Goal: Information Seeking & Learning: Learn about a topic

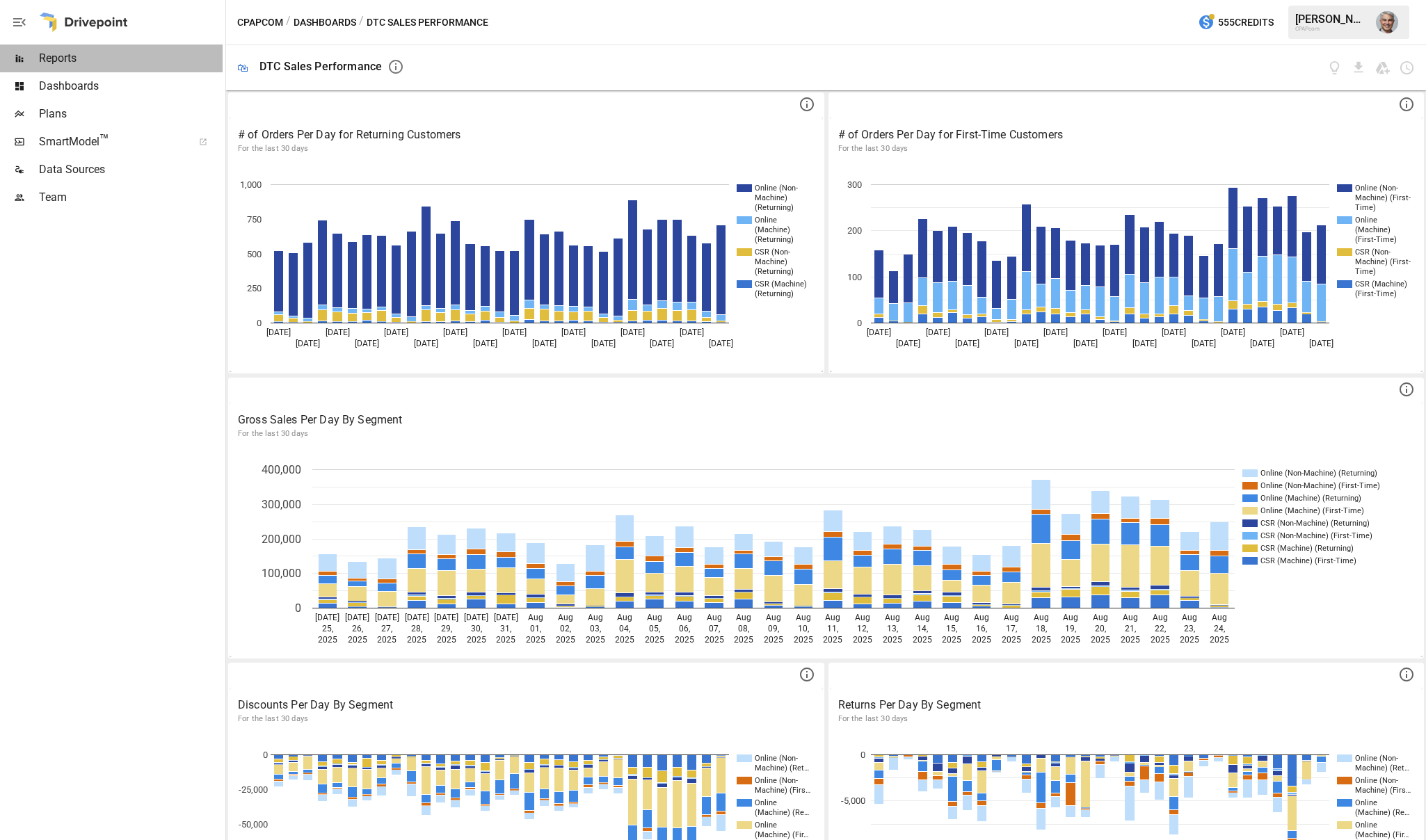
click at [49, 45] on div "Reports" at bounding box center [111, 58] width 223 height 28
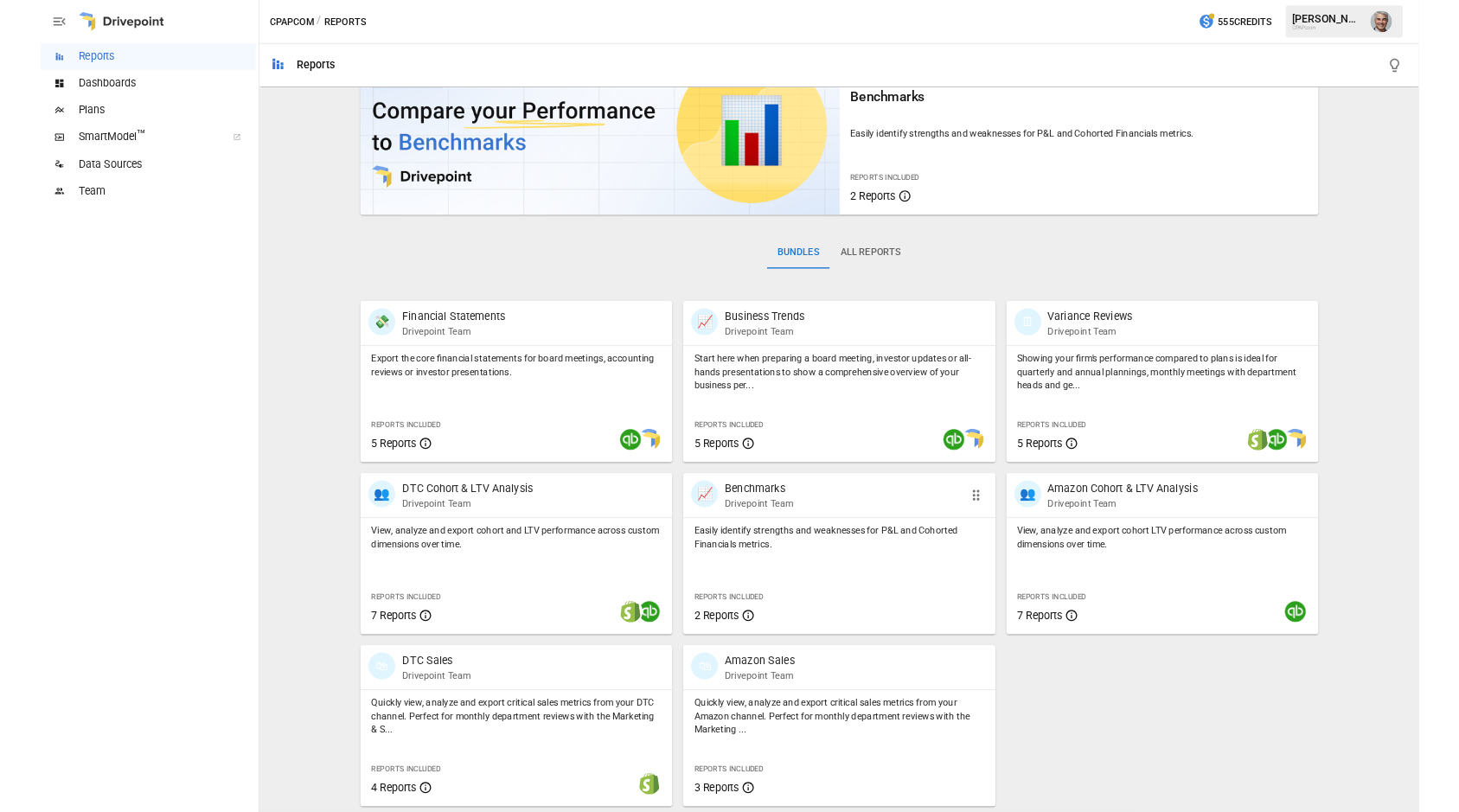
scroll to position [2, 0]
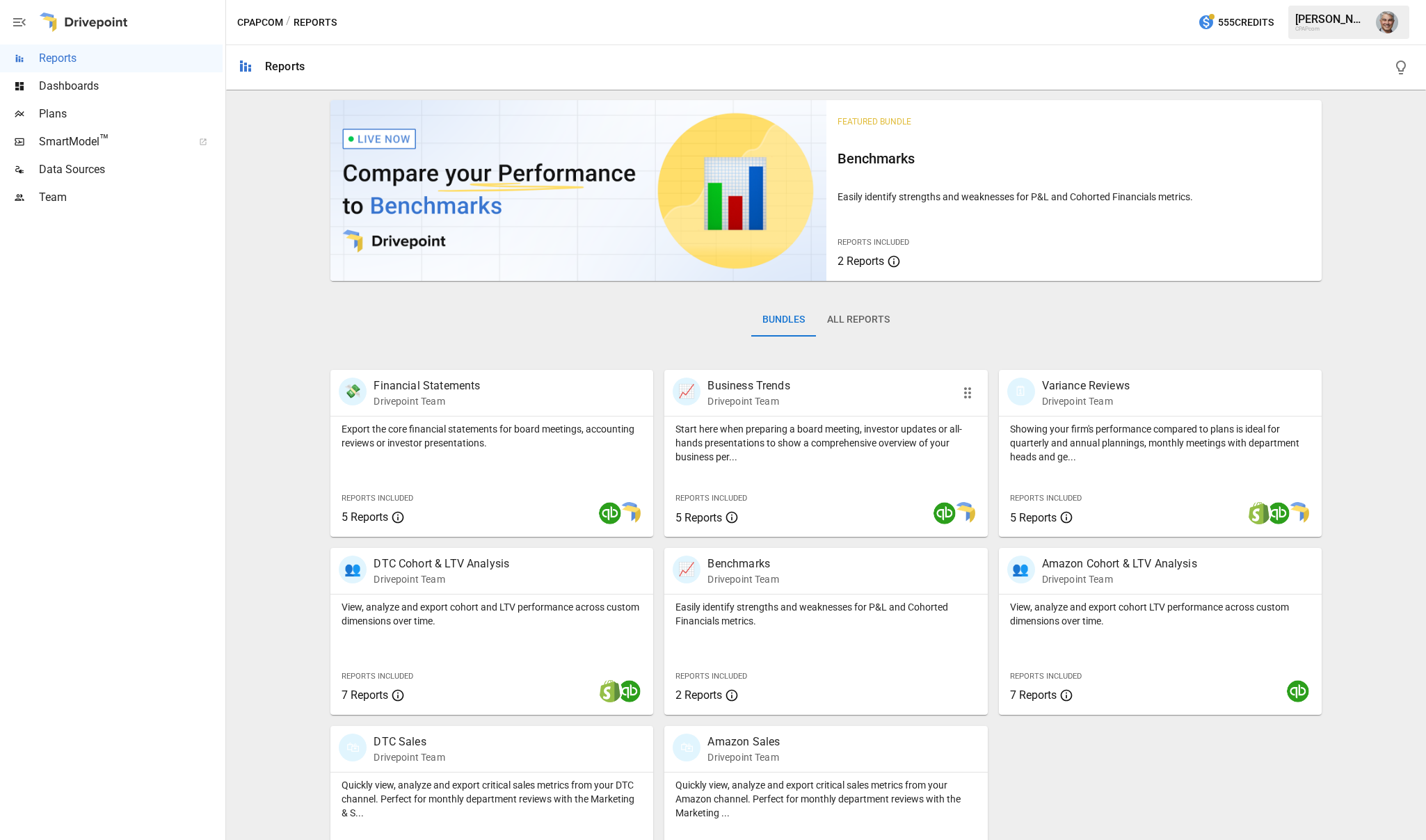
click at [759, 381] on p "Business Trends" at bounding box center [749, 386] width 82 height 16
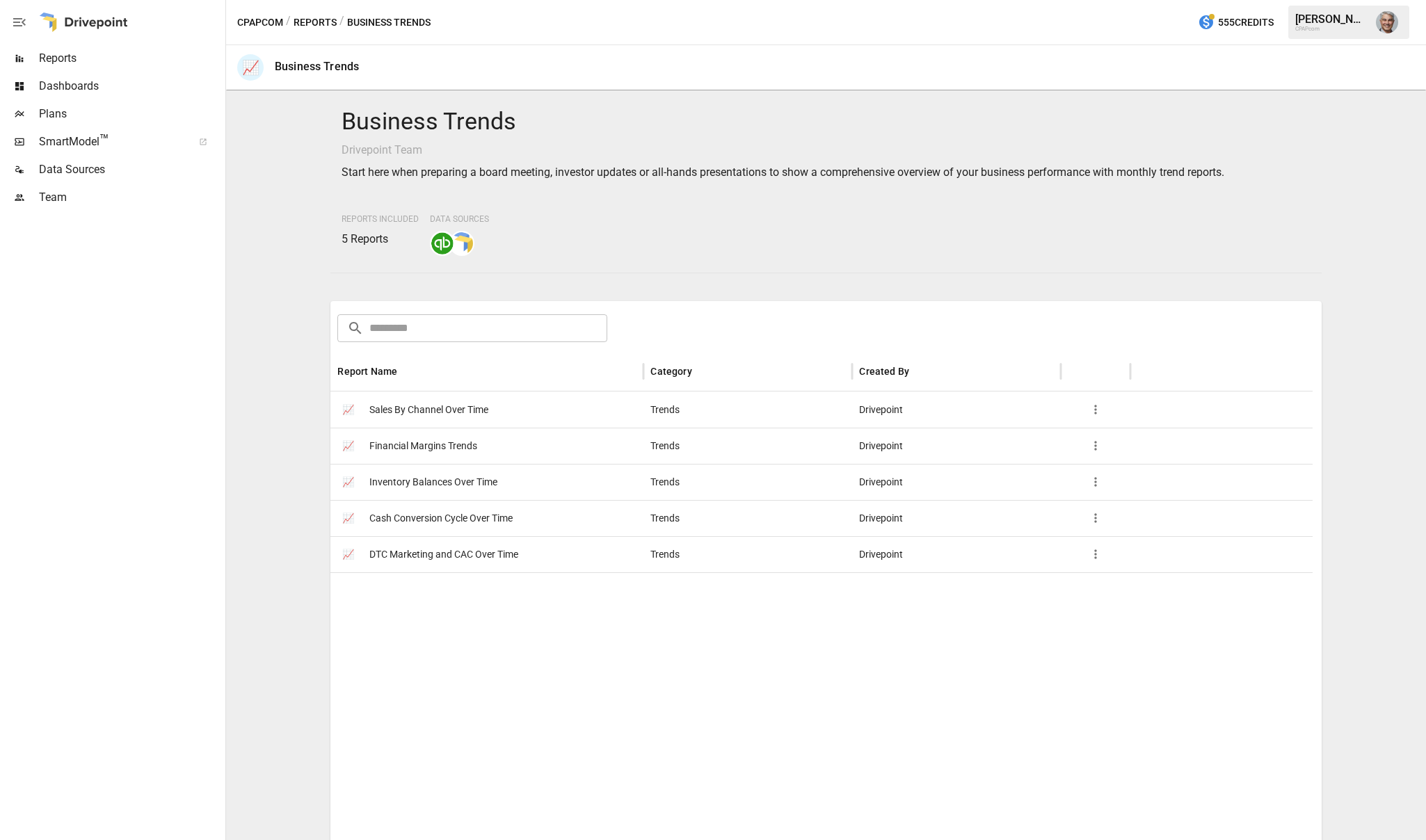
click at [454, 513] on span "Cash Conversion Cycle Over Time" at bounding box center [441, 518] width 143 height 35
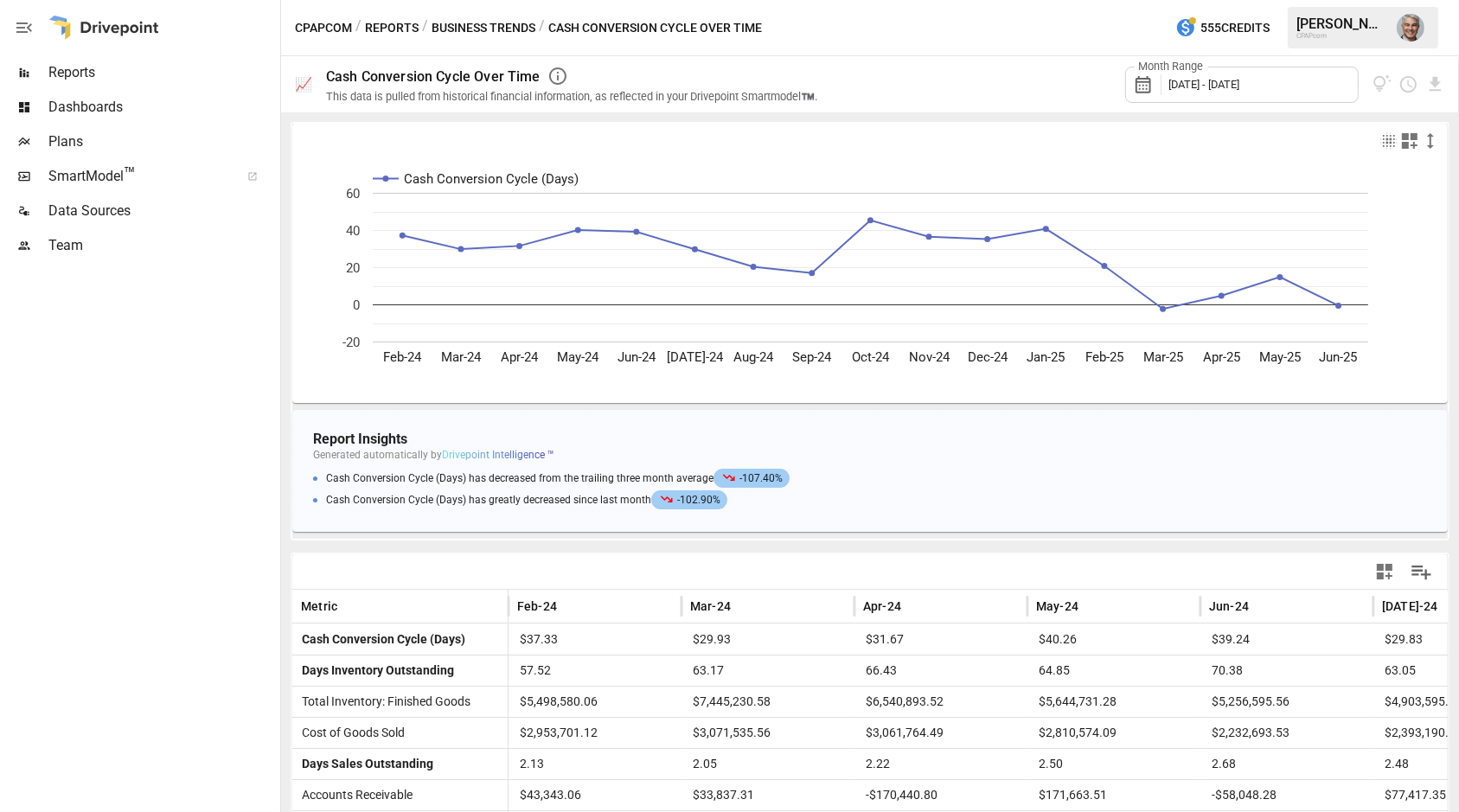
click at [551, 74] on icon "button" at bounding box center [558, 76] width 20 height 20
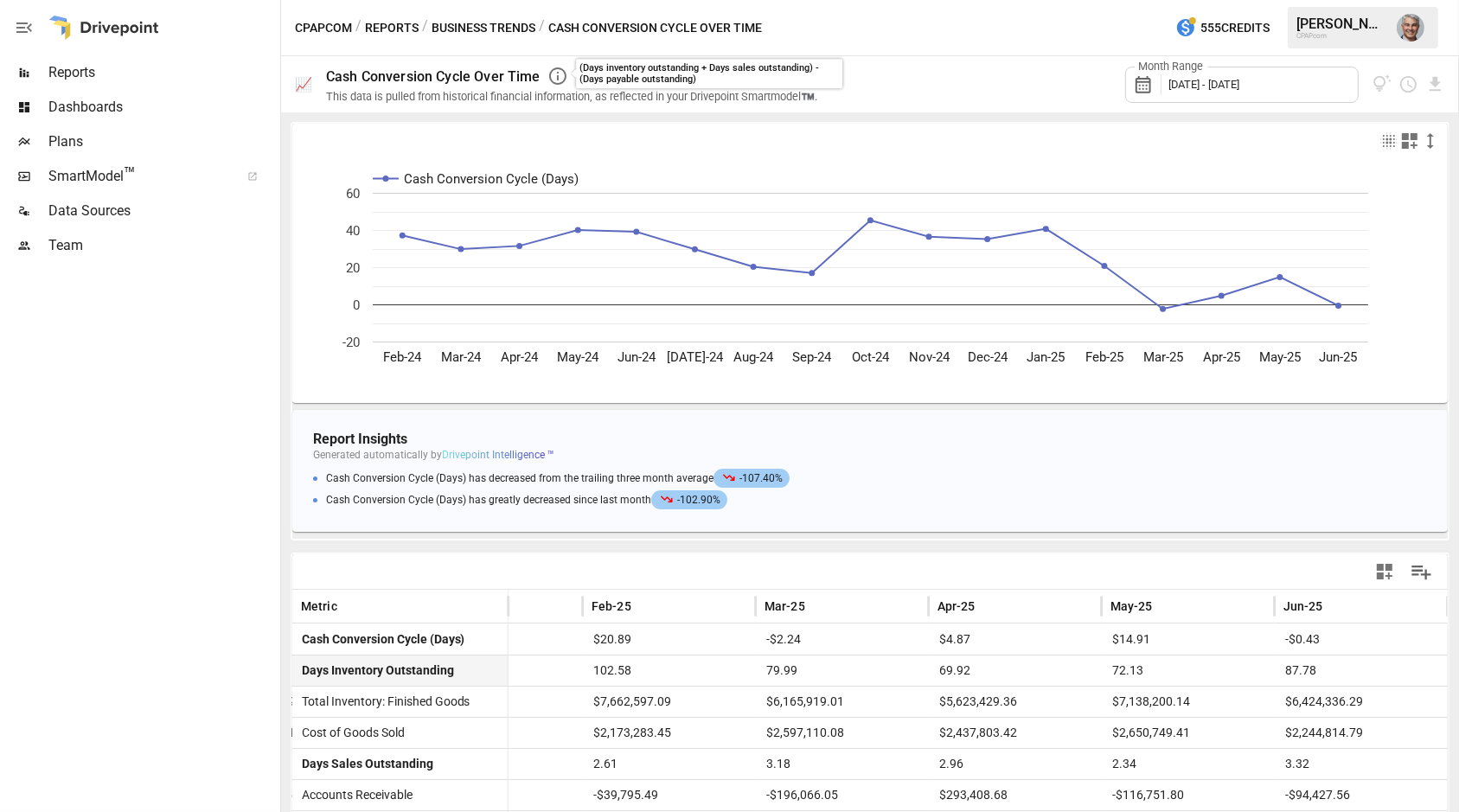
click at [388, 23] on button "Reports" at bounding box center [392, 28] width 54 height 21
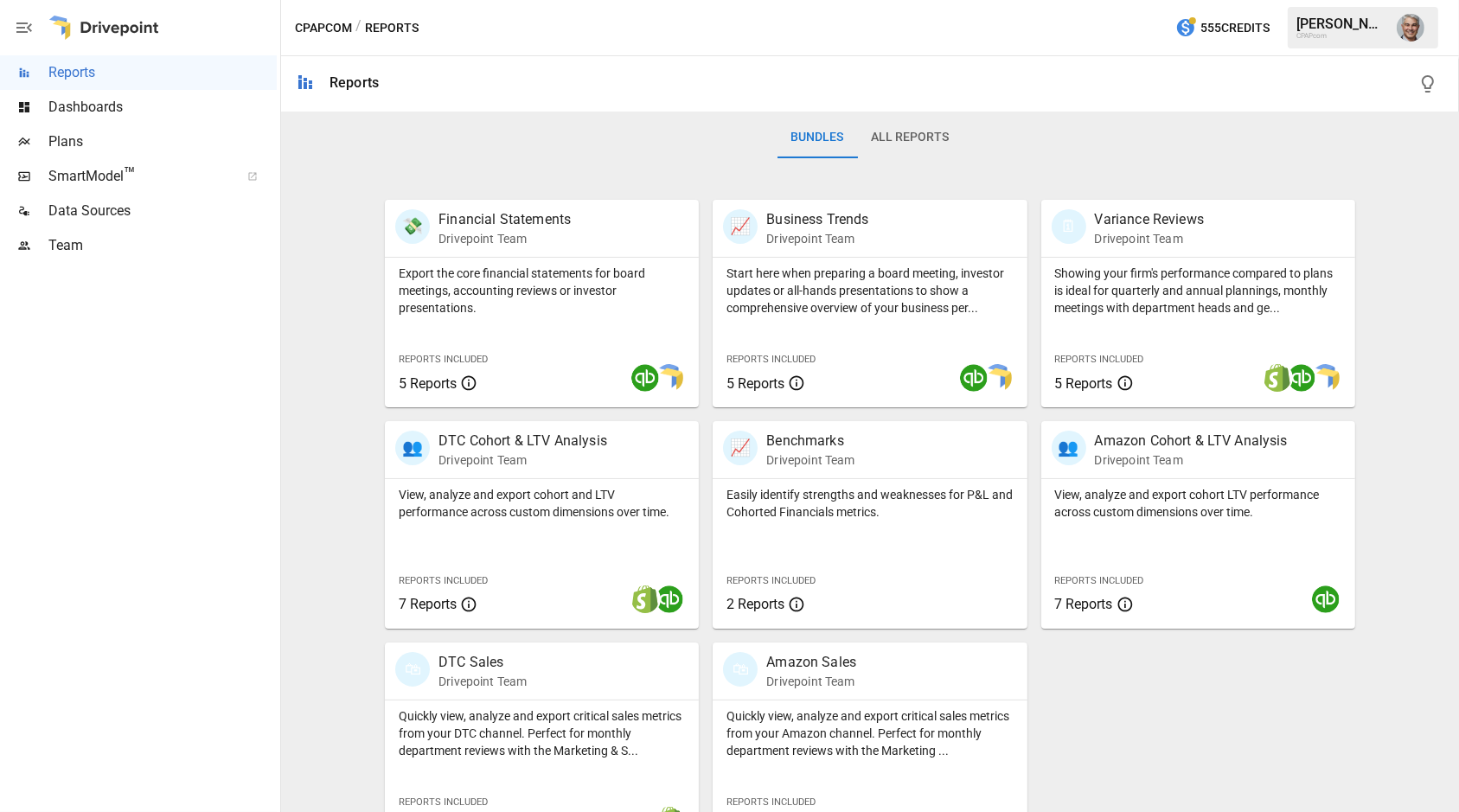
scroll to position [306, 0]
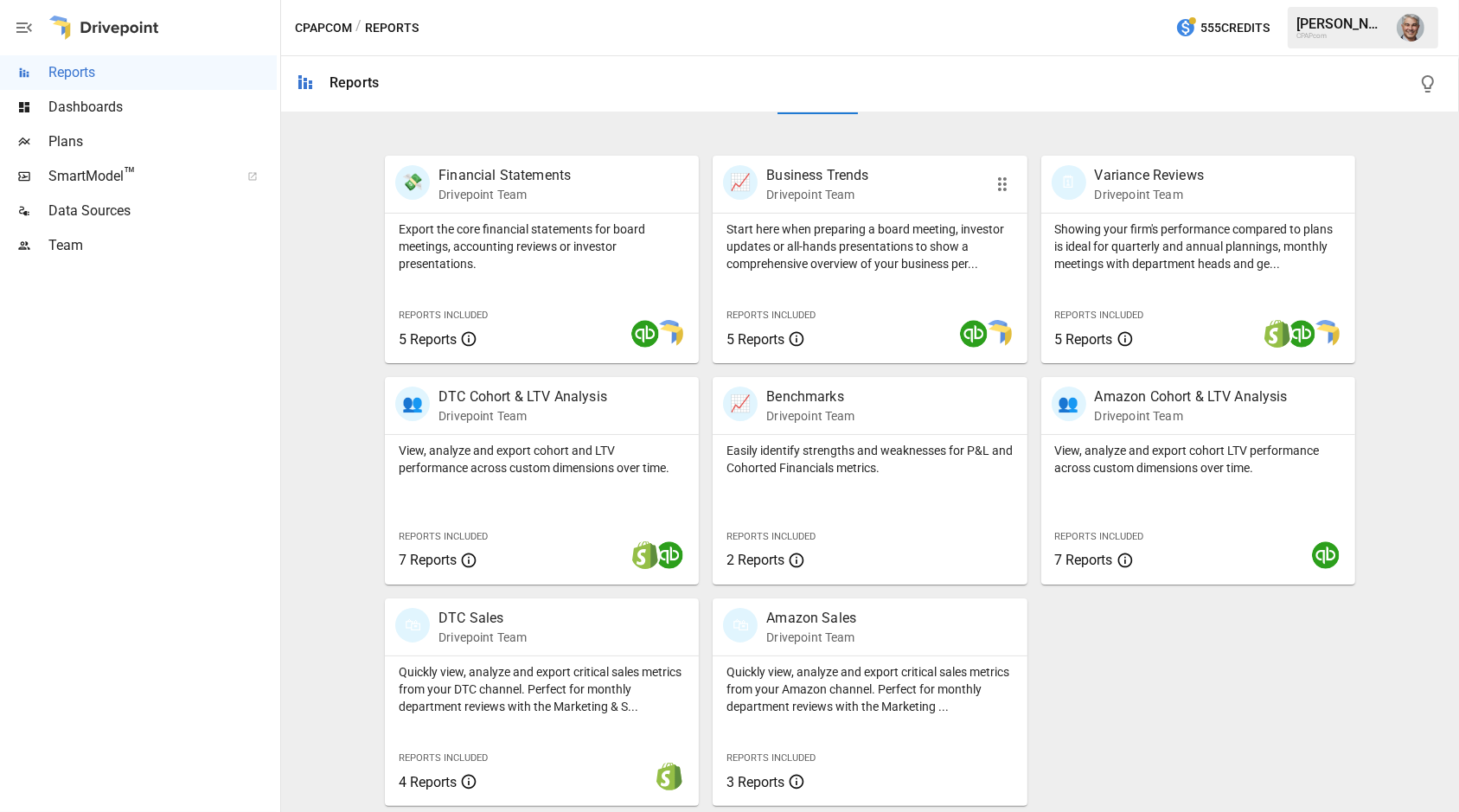
click at [874, 236] on p "Start here when preparing a board meeting, investor updates or all-hands presen…" at bounding box center [869, 247] width 286 height 52
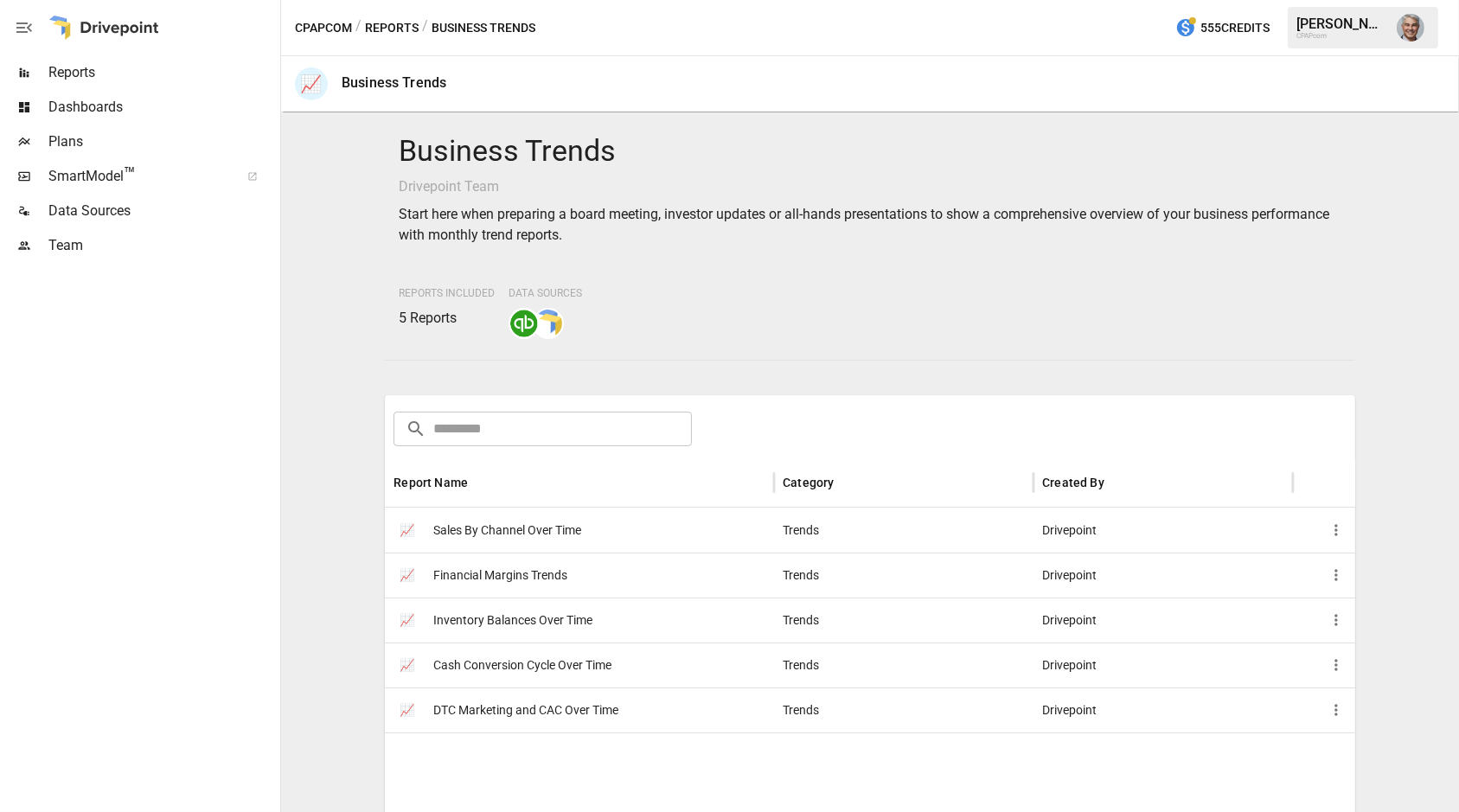
click at [392, 31] on button "Reports" at bounding box center [392, 28] width 54 height 21
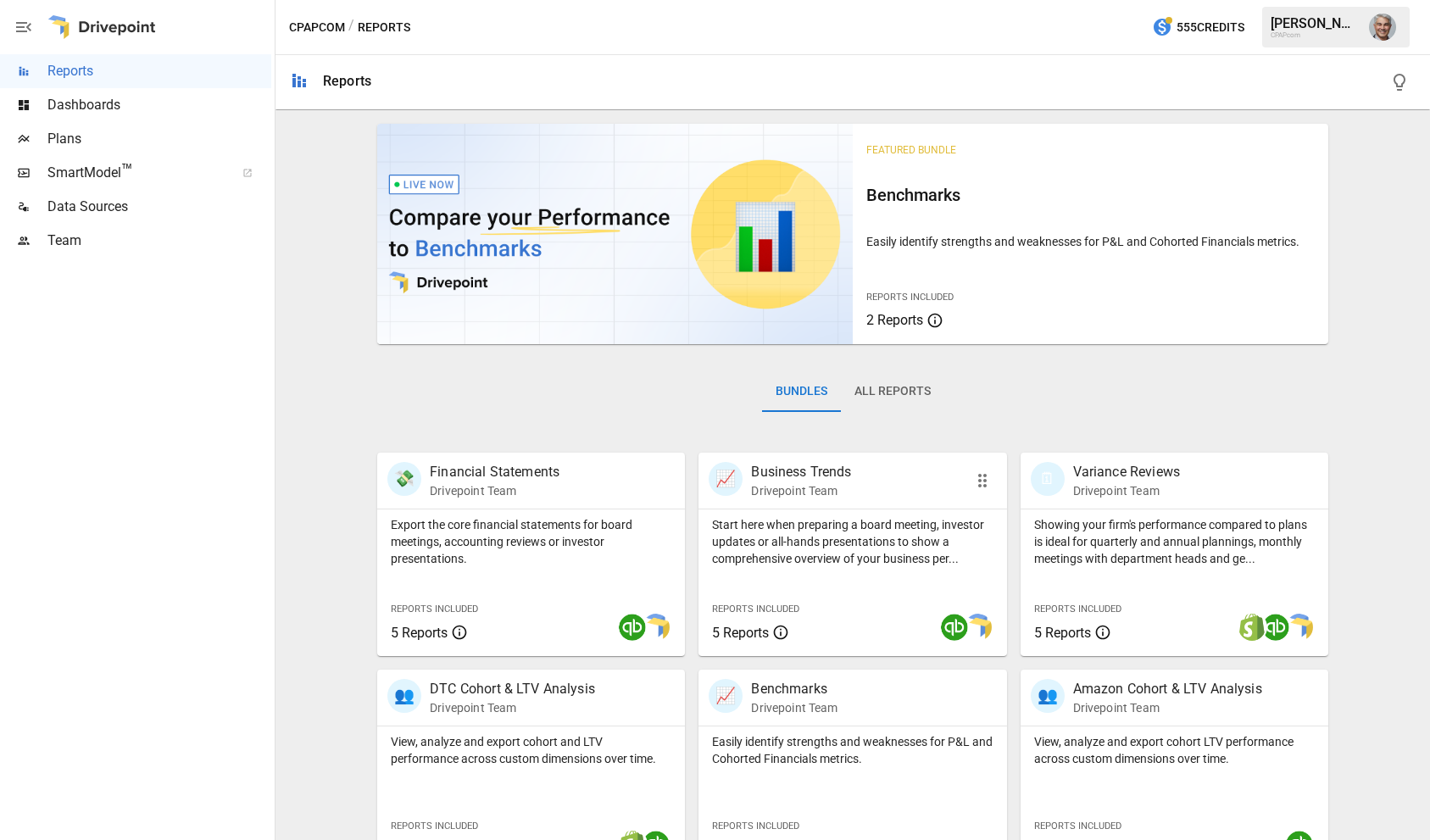
click at [831, 471] on p "Business Trends" at bounding box center [801, 472] width 100 height 20
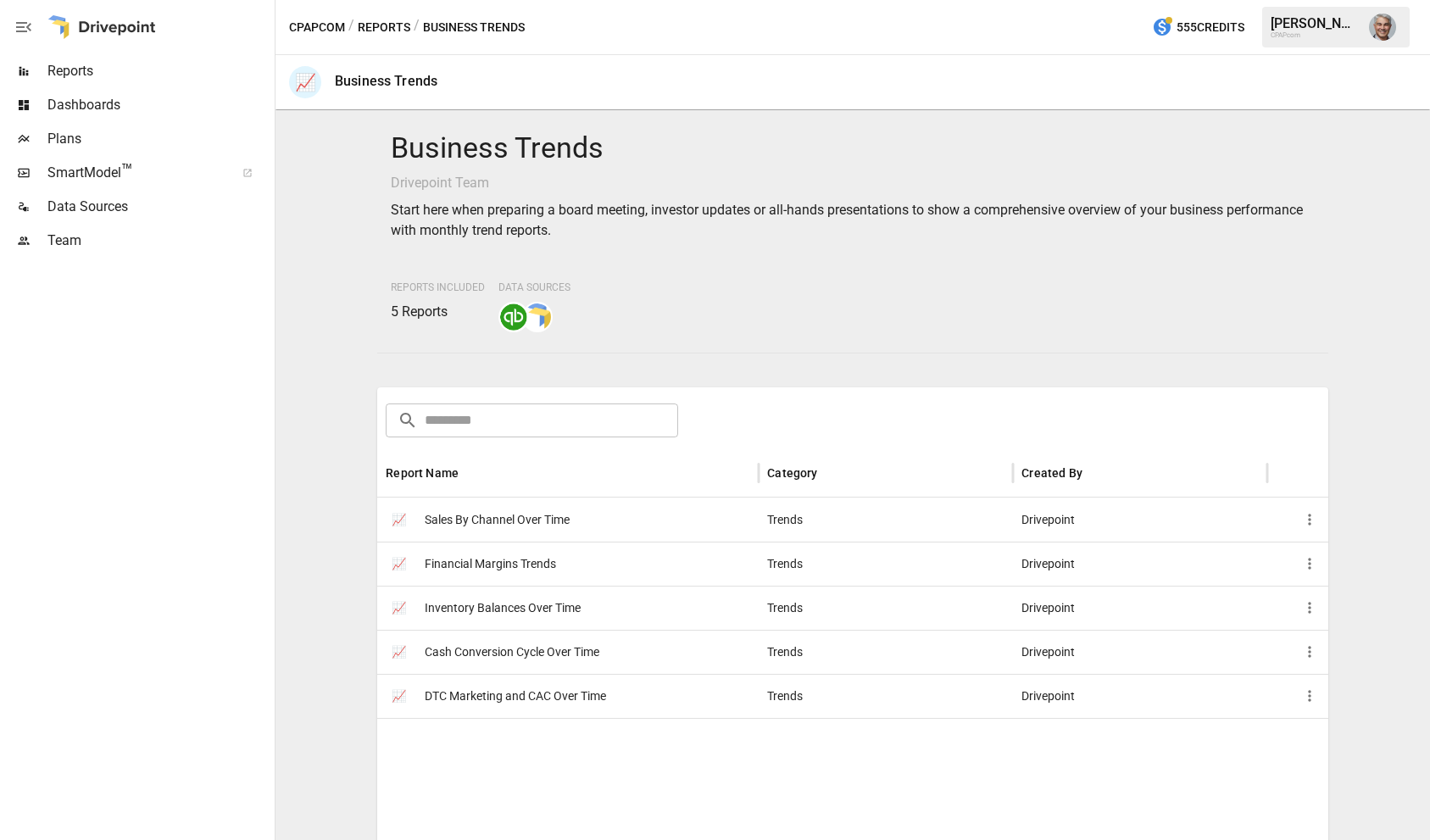
click at [545, 646] on span "Cash Conversion Cycle Over Time" at bounding box center [511, 652] width 174 height 43
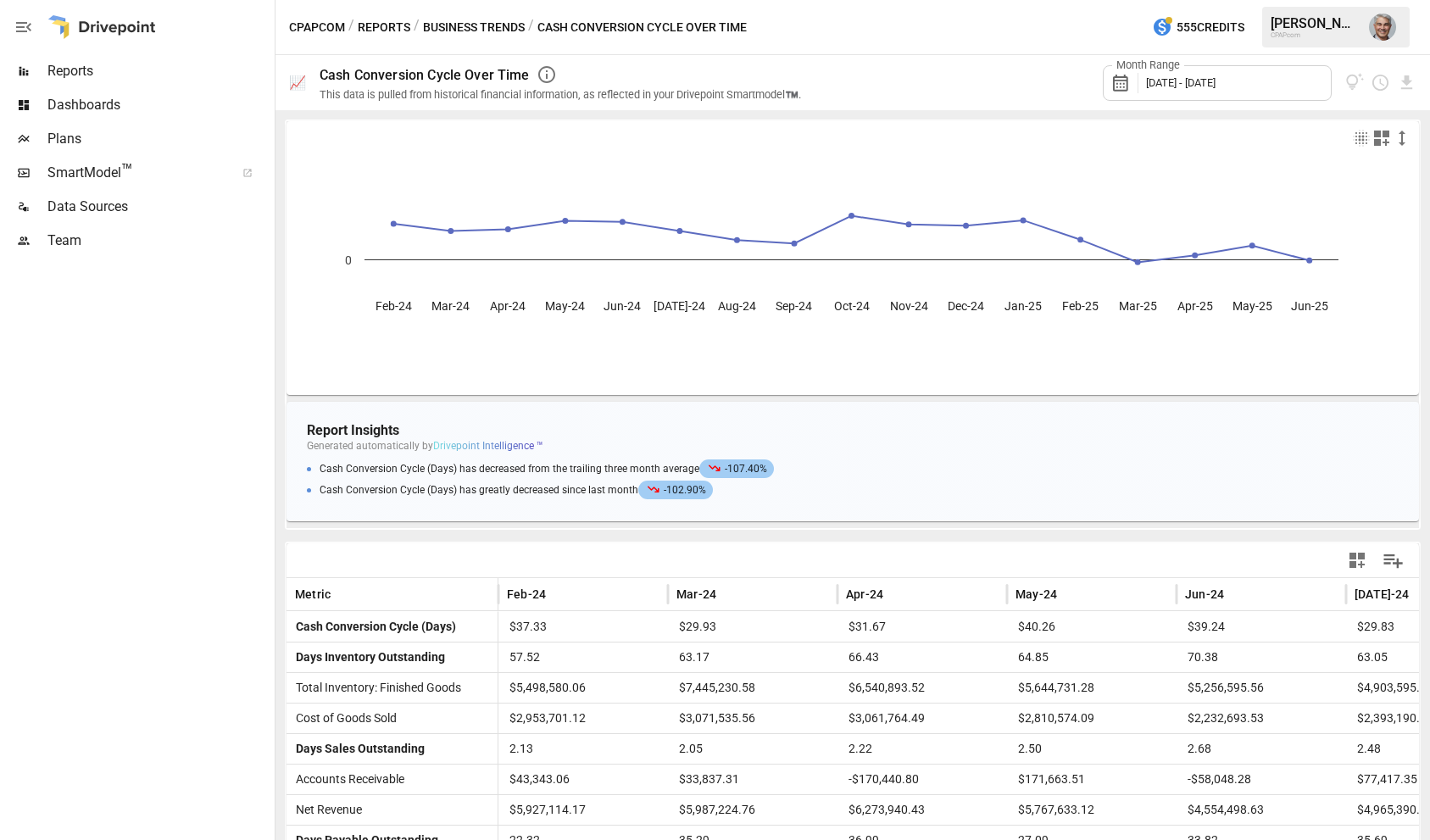
scroll to position [100, 0]
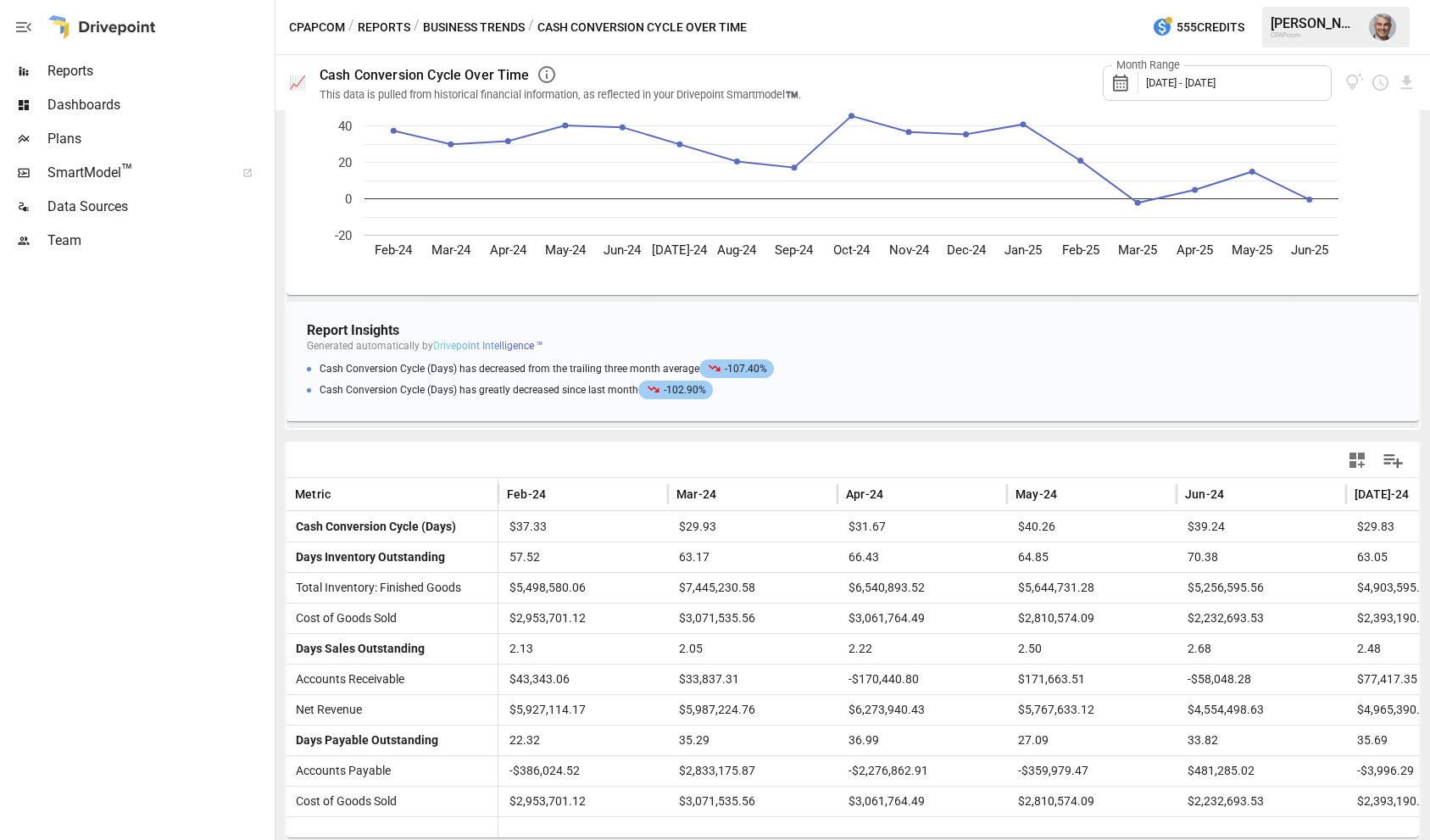
click at [547, 68] on icon "button" at bounding box center [547, 75] width 20 height 20
